Goal: Information Seeking & Learning: Compare options

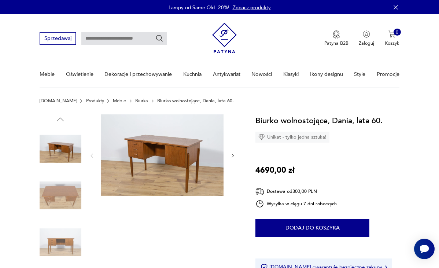
click at [53, 191] on img at bounding box center [61, 195] width 42 height 42
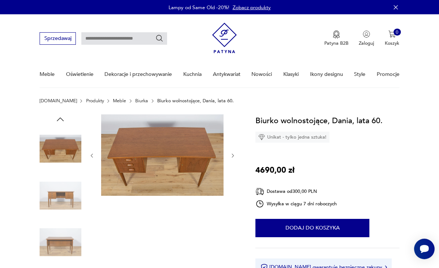
click at [57, 245] on img at bounding box center [61, 242] width 42 height 42
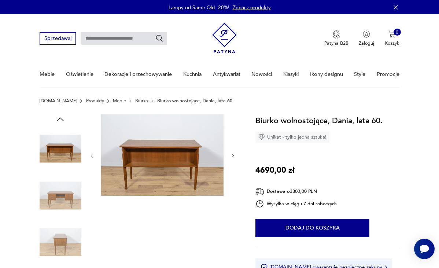
click at [56, 148] on img at bounding box center [61, 149] width 42 height 42
click at [64, 194] on img at bounding box center [61, 195] width 42 height 42
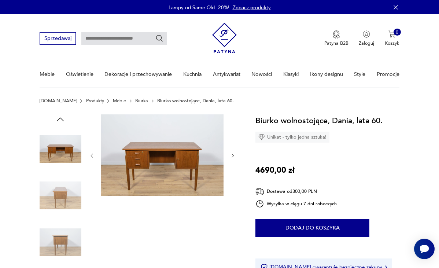
click at [60, 192] on img at bounding box center [61, 195] width 42 height 42
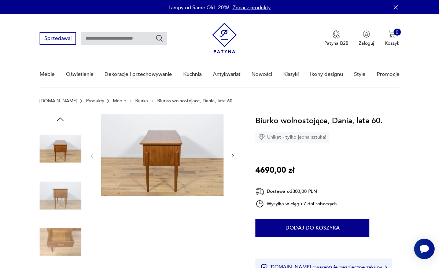
click at [60, 238] on img at bounding box center [61, 242] width 42 height 42
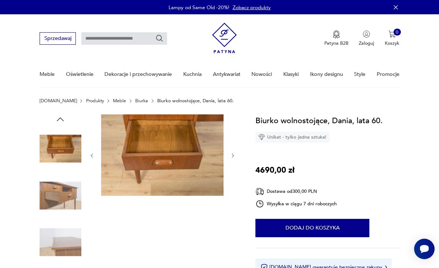
click at [68, 154] on img at bounding box center [61, 149] width 42 height 42
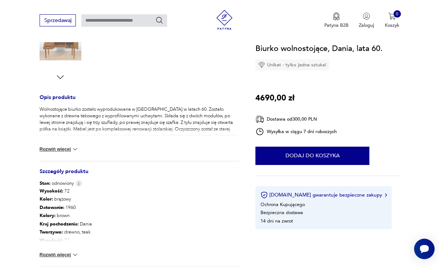
scroll to position [243, 0]
click at [58, 53] on img at bounding box center [61, 46] width 42 height 42
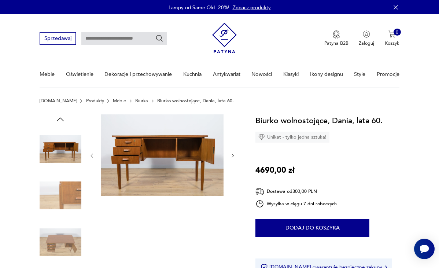
scroll to position [0, 0]
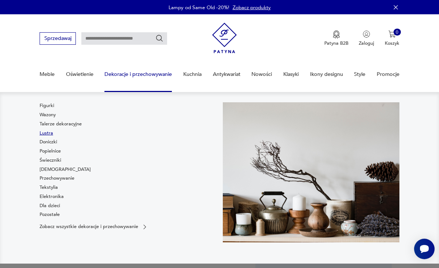
click at [47, 133] on link "Lustra" at bounding box center [47, 133] width 14 height 7
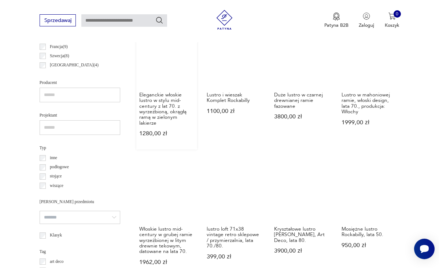
scroll to position [407, 0]
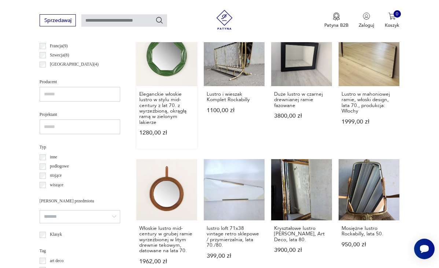
click at [149, 55] on link "Eleganckie włoskie lustro w stylu mid-century z lat 70. z wyrzeźbioną, okrągłą …" at bounding box center [166, 86] width 61 height 123
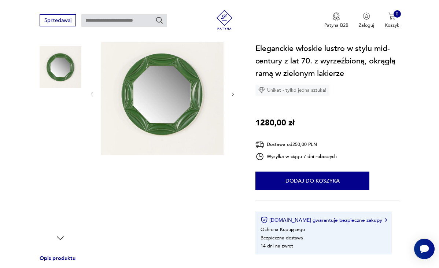
scroll to position [83, 0]
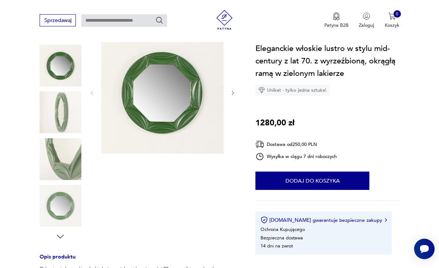
click at [63, 109] on img at bounding box center [61, 112] width 42 height 42
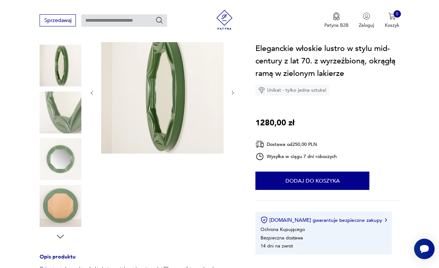
click at [62, 156] on img at bounding box center [61, 159] width 42 height 42
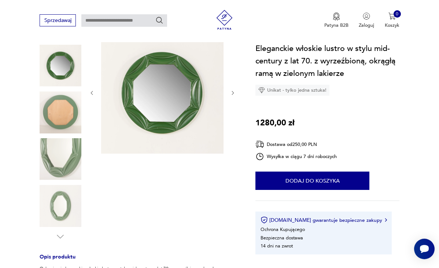
click at [62, 204] on img at bounding box center [61, 206] width 42 height 42
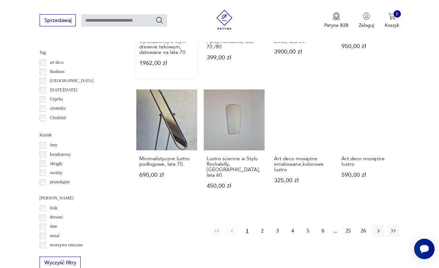
scroll to position [607, 0]
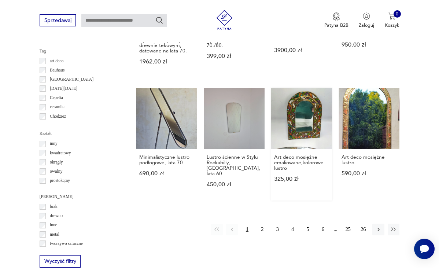
click at [299, 122] on link "Art deco mosiężne emaliowane,kolorowe lustro 325,00 zł" at bounding box center [301, 144] width 61 height 112
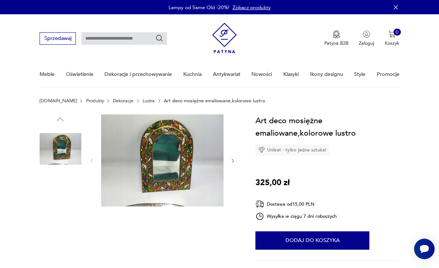
click at [67, 199] on img at bounding box center [61, 195] width 42 height 42
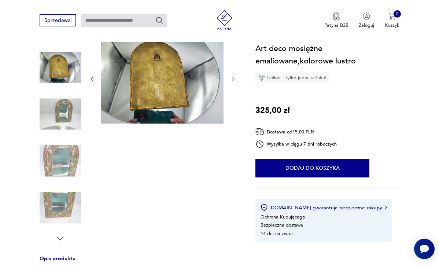
scroll to position [84, 0]
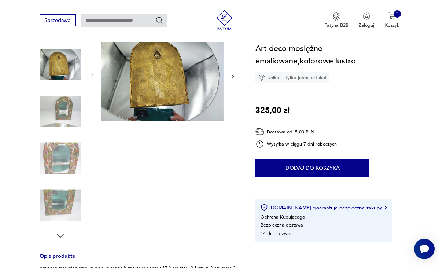
click at [235, 75] on icon "button" at bounding box center [232, 76] width 5 height 5
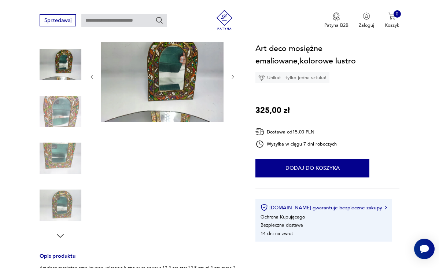
click at [235, 75] on icon "button" at bounding box center [232, 76] width 5 height 5
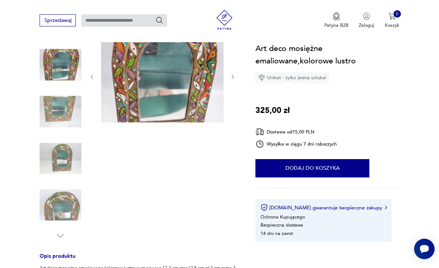
click at [235, 75] on icon "button" at bounding box center [232, 76] width 5 height 5
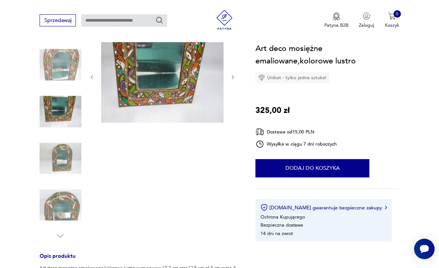
click at [235, 75] on icon "button" at bounding box center [232, 76] width 5 height 5
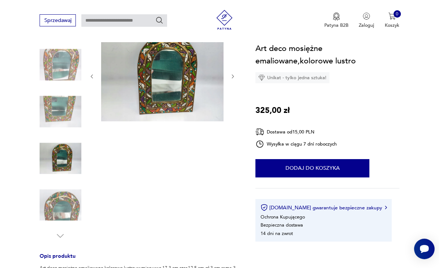
click at [235, 75] on icon "button" at bounding box center [232, 76] width 5 height 5
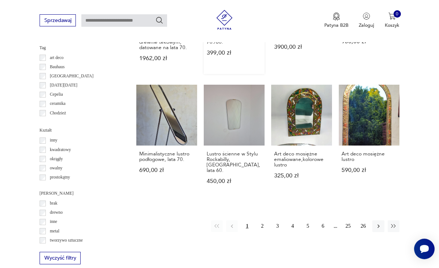
scroll to position [611, 0]
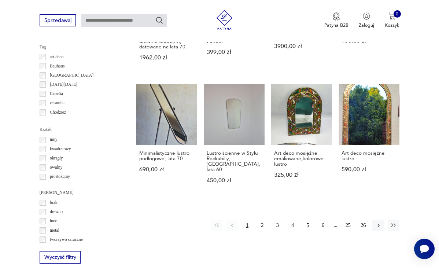
click at [60, 90] on p "Cepelia" at bounding box center [56, 93] width 13 height 7
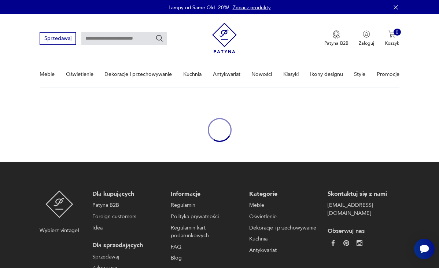
scroll to position [78, 0]
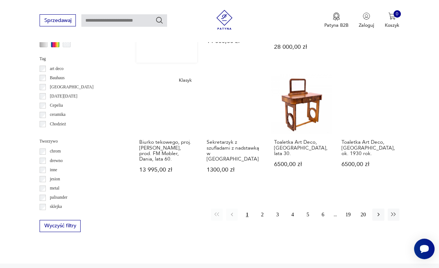
scroll to position [615, 0]
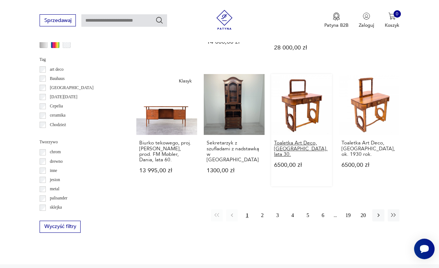
click at [287, 142] on h3 "Toaletka Art Deco, [GEOGRAPHIC_DATA], lata 30." at bounding box center [301, 148] width 55 height 17
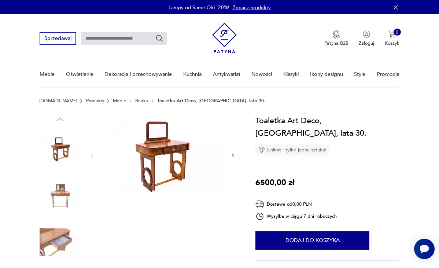
click at [232, 154] on icon "button" at bounding box center [232, 155] width 5 height 5
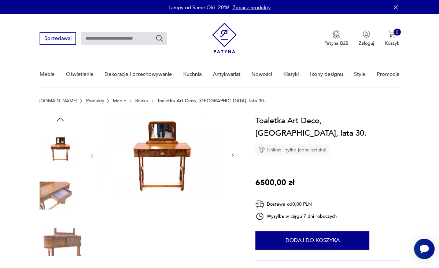
click at [232, 153] on icon "button" at bounding box center [232, 155] width 5 height 5
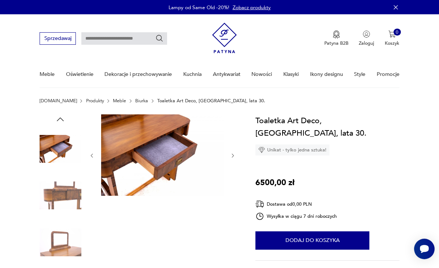
click at [232, 153] on icon "button" at bounding box center [232, 155] width 5 height 5
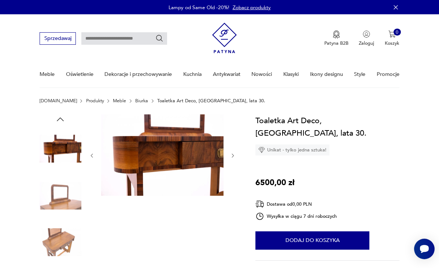
click at [232, 153] on icon "button" at bounding box center [232, 155] width 5 height 5
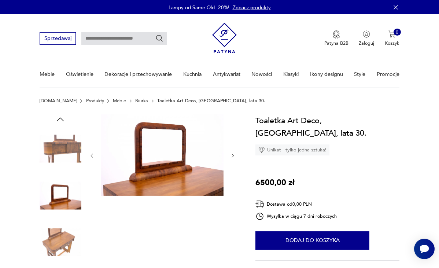
click at [233, 155] on icon "button" at bounding box center [232, 155] width 5 height 5
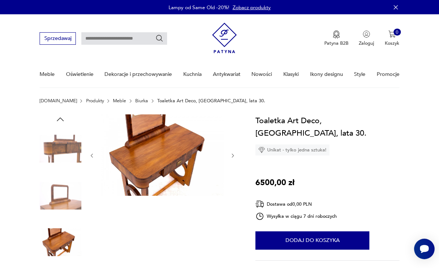
click at [233, 155] on icon "button" at bounding box center [232, 155] width 5 height 5
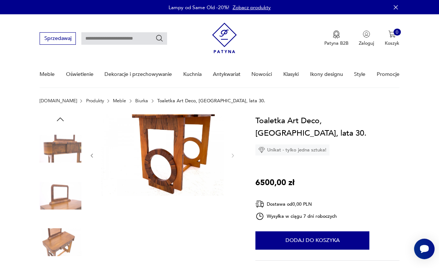
click at [93, 155] on icon "button" at bounding box center [91, 155] width 5 height 5
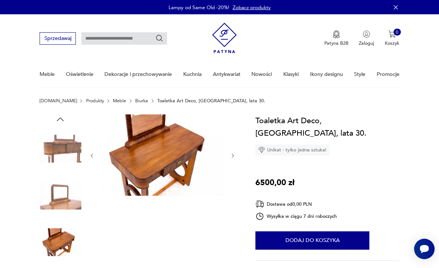
click at [93, 155] on icon "button" at bounding box center [91, 155] width 5 height 5
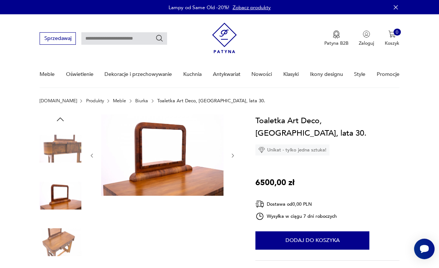
click at [93, 155] on icon "button" at bounding box center [91, 155] width 5 height 5
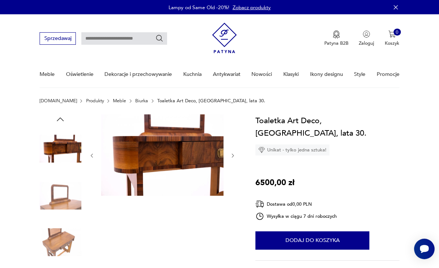
click at [93, 155] on icon "button" at bounding box center [91, 155] width 5 height 5
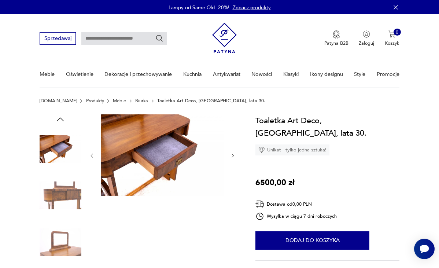
click at [93, 155] on icon "button" at bounding box center [91, 155] width 5 height 5
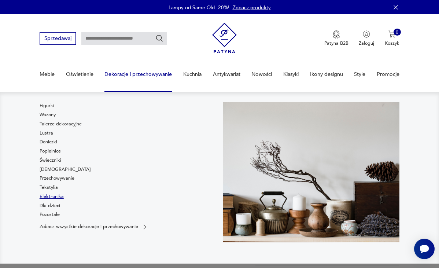
click at [48, 196] on link "Elektronika" at bounding box center [52, 196] width 24 height 7
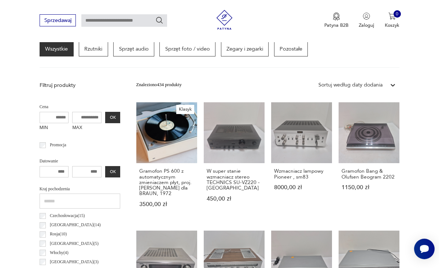
scroll to position [181, 0]
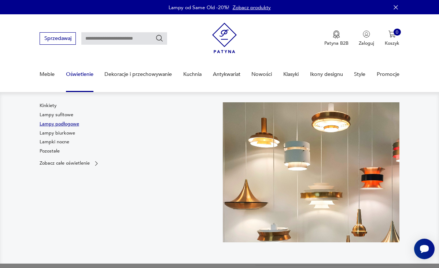
click at [49, 124] on link "Lampy podłogowe" at bounding box center [60, 124] width 40 height 7
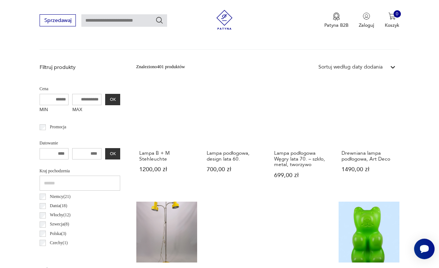
scroll to position [199, 0]
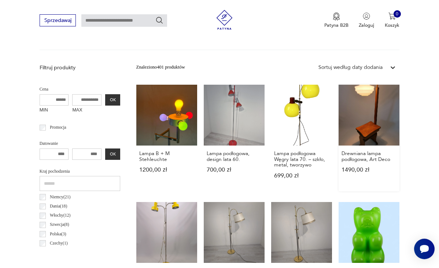
click at [370, 131] on link "Drewniana lampa podłogowa, Art Deco 1490,00 zł" at bounding box center [369, 138] width 61 height 107
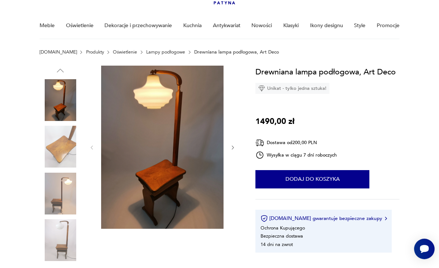
scroll to position [48, 0]
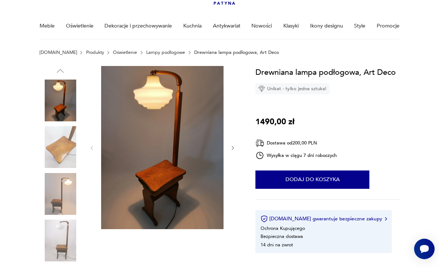
click at [64, 147] on img at bounding box center [61, 147] width 42 height 42
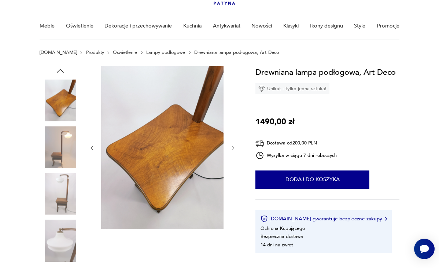
click at [59, 200] on img at bounding box center [61, 194] width 42 height 42
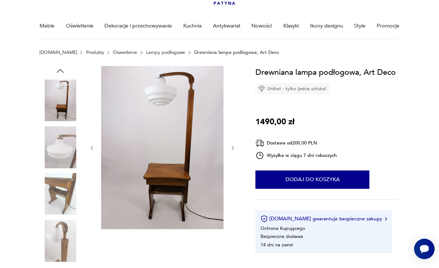
click at [59, 200] on img at bounding box center [61, 194] width 42 height 42
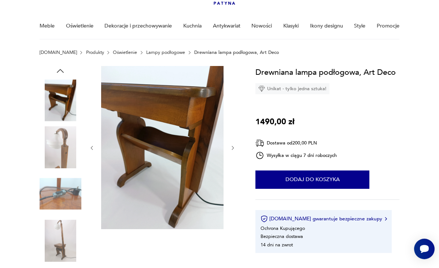
click at [56, 235] on img at bounding box center [61, 240] width 42 height 42
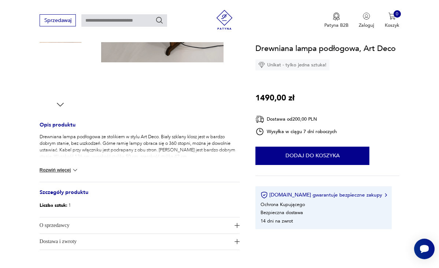
scroll to position [217, 0]
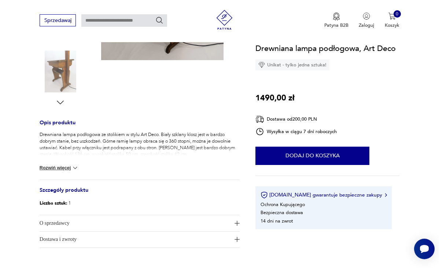
click at [75, 166] on img at bounding box center [74, 167] width 7 height 7
click at [118, 107] on div "Opis produktu Drewniana lampa podłogowa ze stolikiem w stylu Art Deco. Biały sz…" at bounding box center [140, 72] width 200 height 351
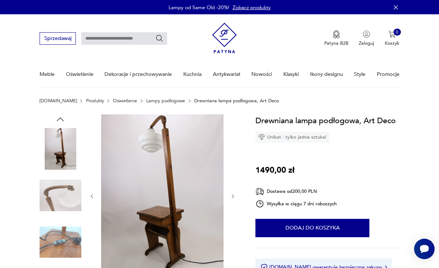
scroll to position [0, 0]
click at [156, 101] on link "Lampy podłogowe" at bounding box center [165, 100] width 39 height 5
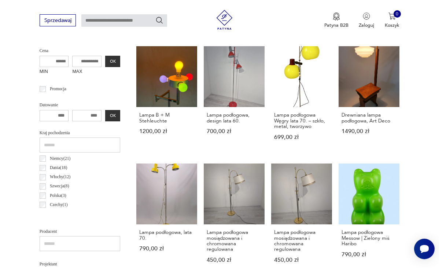
scroll to position [238, 0]
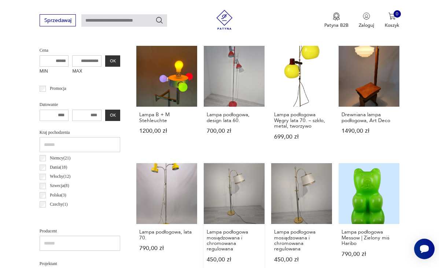
click at [219, 198] on link "Lampa podłogowa mosiądzowana i chromowana regulowana 450,00 zł" at bounding box center [234, 219] width 61 height 112
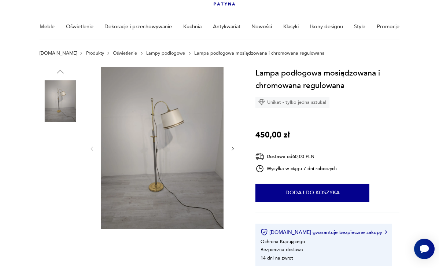
scroll to position [46, 0]
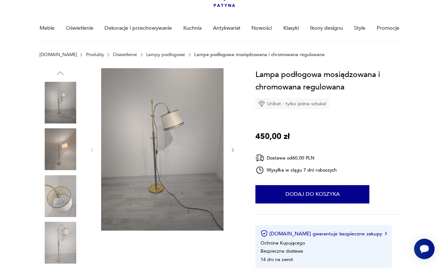
click at [65, 144] on img at bounding box center [61, 149] width 42 height 42
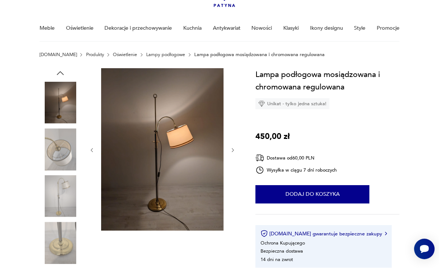
click at [232, 150] on icon "button" at bounding box center [232, 149] width 5 height 5
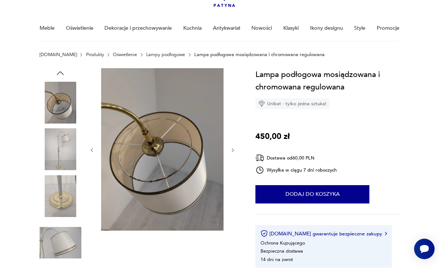
click at [232, 150] on icon "button" at bounding box center [232, 149] width 5 height 5
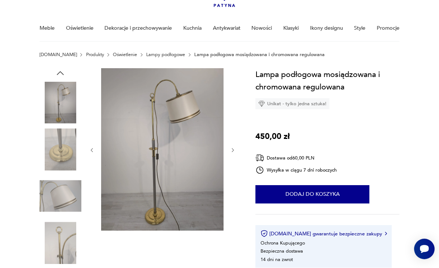
click at [232, 150] on icon "button" at bounding box center [232, 149] width 5 height 5
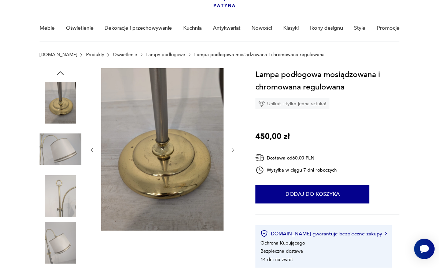
click at [232, 150] on icon "button" at bounding box center [232, 149] width 5 height 5
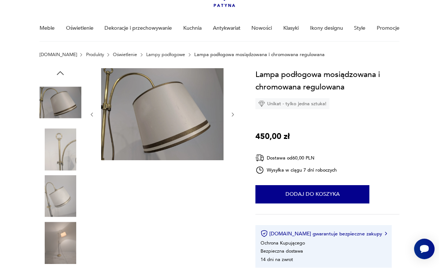
click at [233, 113] on icon "button" at bounding box center [232, 114] width 5 height 5
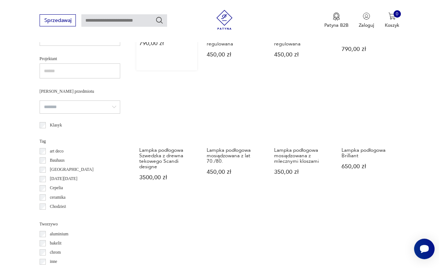
scroll to position [443, 0]
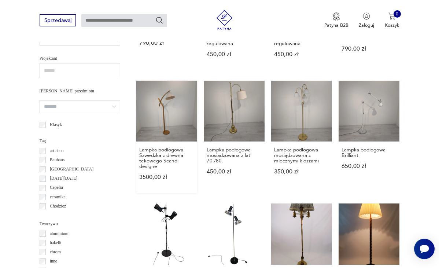
click at [151, 117] on link "Lampka podłogowa Szwedzka z drewna tekowego Scandi designe 3500,00 zł" at bounding box center [166, 137] width 61 height 112
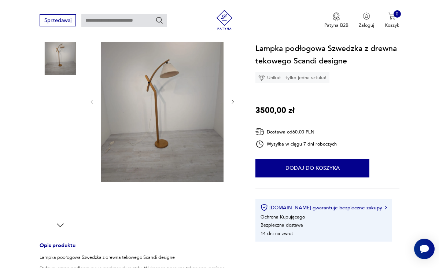
scroll to position [95, 0]
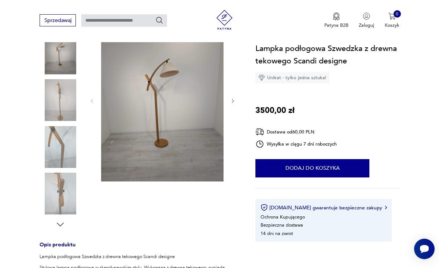
click at [58, 95] on img at bounding box center [61, 100] width 42 height 42
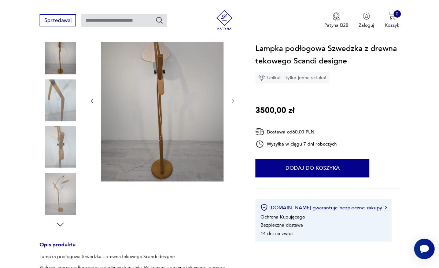
click at [62, 142] on img at bounding box center [61, 147] width 42 height 42
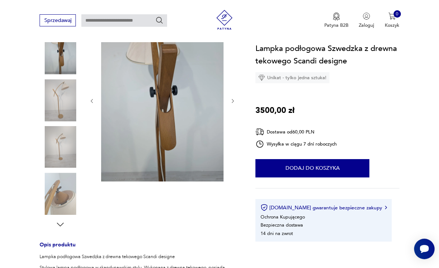
click at [63, 186] on img at bounding box center [61, 194] width 42 height 42
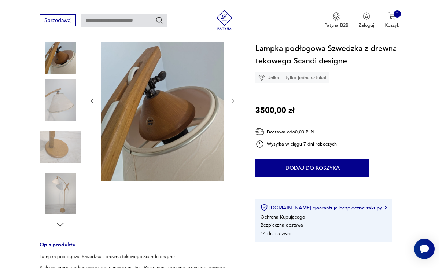
click at [60, 100] on img at bounding box center [61, 100] width 42 height 42
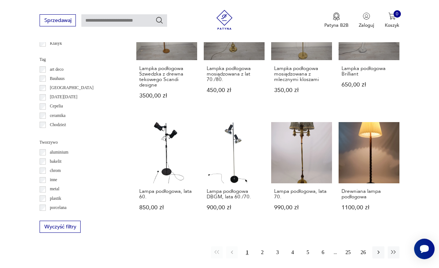
scroll to position [527, 0]
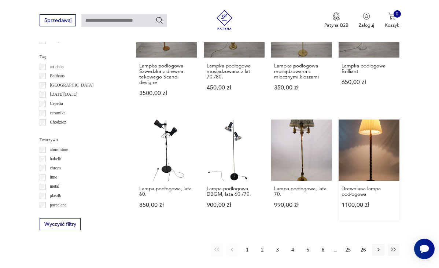
click at [355, 150] on link "Drewniana lampa podłogowa 1100,00 zł" at bounding box center [369, 169] width 61 height 101
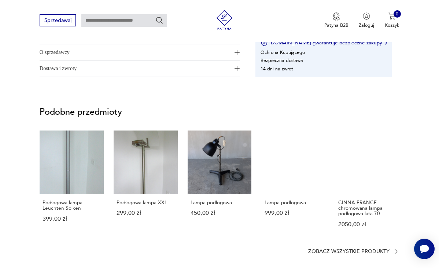
scroll to position [382, 0]
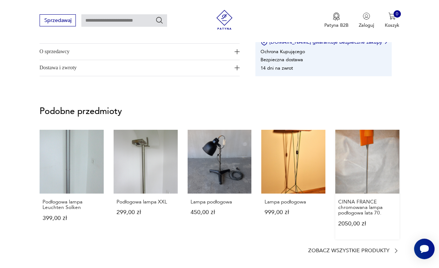
click at [363, 160] on link "CINNA FRANCE chromowana lampa podłogowa lata 70. 2050,00 zł" at bounding box center [367, 185] width 64 height 110
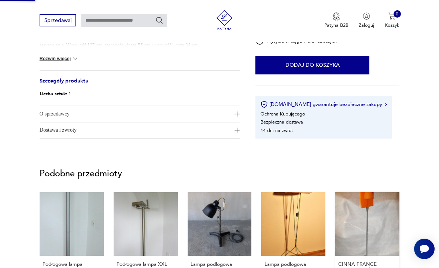
scroll to position [3, 0]
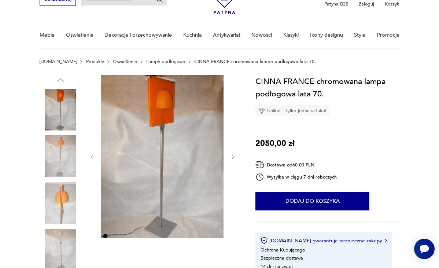
scroll to position [38, 0]
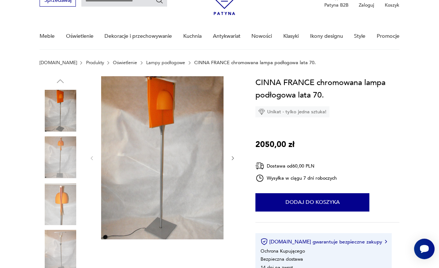
click at [61, 153] on img at bounding box center [61, 157] width 42 height 42
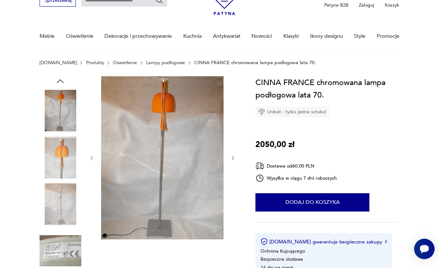
click at [61, 198] on img at bounding box center [61, 204] width 42 height 42
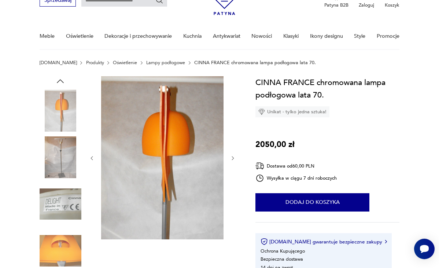
click at [65, 245] on img at bounding box center [61, 251] width 42 height 42
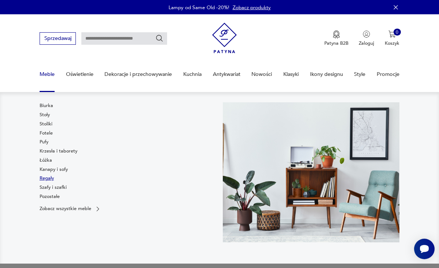
click at [45, 178] on link "Regały" at bounding box center [47, 178] width 14 height 7
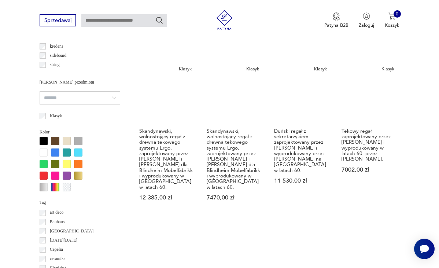
scroll to position [555, 0]
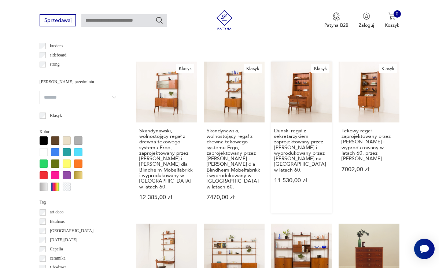
click at [298, 89] on link "[PERSON_NAME] regał z sekretarzykiem zaprojektowany przez [PERSON_NAME] i wypro…" at bounding box center [301, 138] width 61 height 152
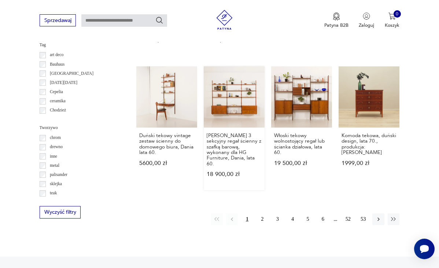
scroll to position [713, 0]
click at [373, 97] on link "Komoda tekowa, duński design, lata 70., produkcja: [PERSON_NAME] 1999,00 zł" at bounding box center [369, 127] width 61 height 123
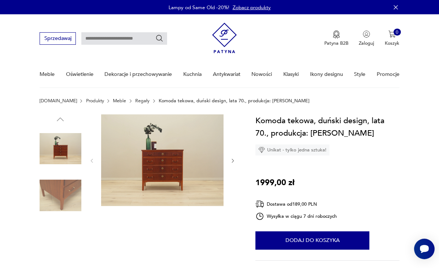
click at [61, 190] on img at bounding box center [61, 195] width 42 height 42
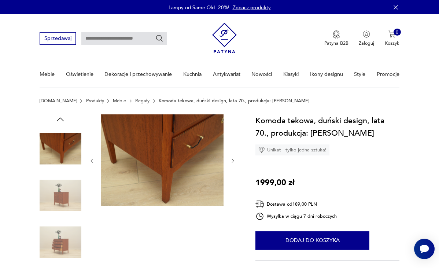
click at [62, 152] on img at bounding box center [61, 149] width 42 height 42
click at [61, 238] on img at bounding box center [61, 242] width 42 height 42
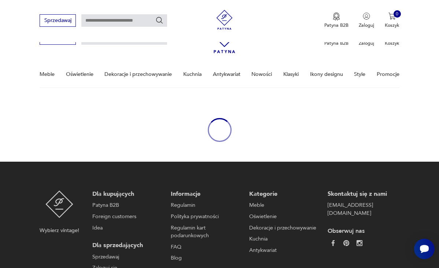
scroll to position [78, 0]
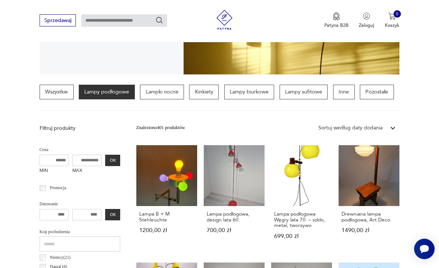
scroll to position [139, 0]
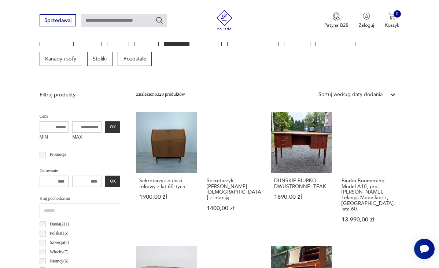
scroll to position [192, 0]
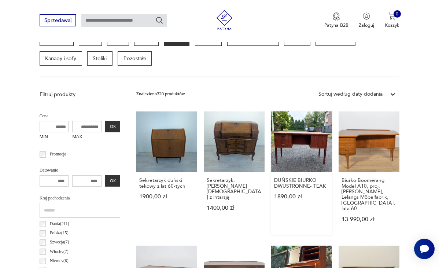
click at [314, 139] on link "DUŃSKIE BIURKO DWUSTRONNE- TEAK 1890,00 zł" at bounding box center [301, 172] width 61 height 123
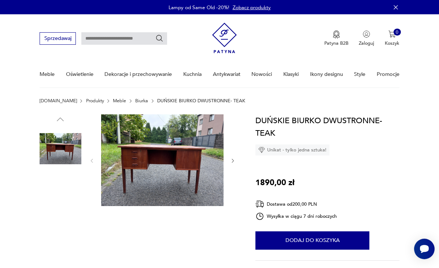
click at [56, 187] on img at bounding box center [61, 195] width 42 height 42
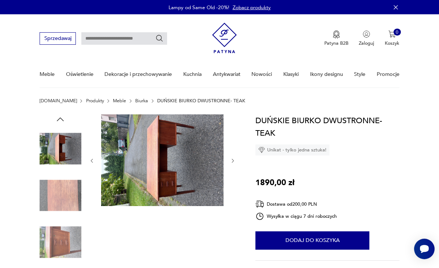
click at [56, 242] on img at bounding box center [61, 242] width 42 height 42
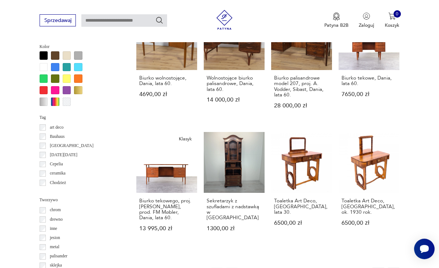
scroll to position [558, 0]
